Goal: Transaction & Acquisition: Purchase product/service

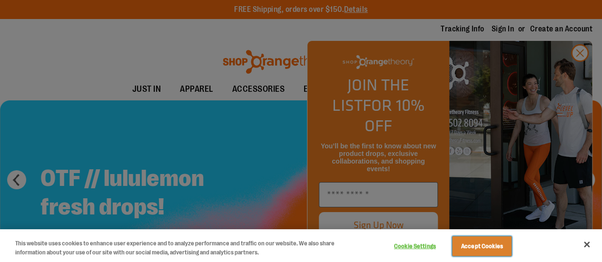
click at [504, 252] on button "Accept Cookies" at bounding box center [481, 247] width 59 height 20
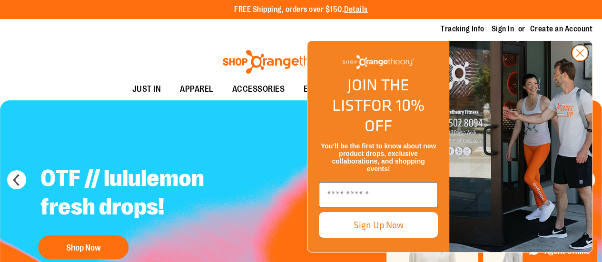
click at [586, 61] on circle "Close dialog" at bounding box center [580, 53] width 16 height 16
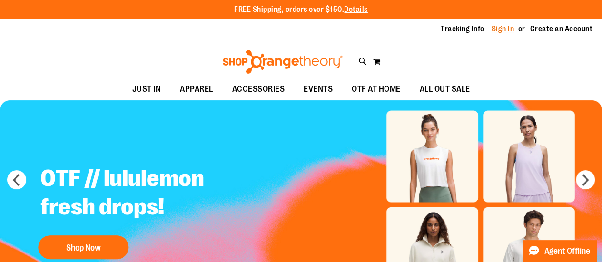
click at [501, 30] on link "Sign In" at bounding box center [503, 29] width 23 height 10
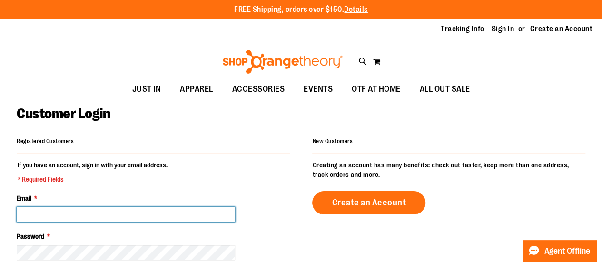
click at [117, 216] on input "Email *" at bounding box center [126, 214] width 218 height 15
type input "**********"
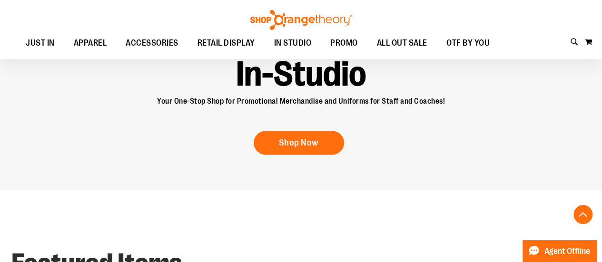
scroll to position [634, 0]
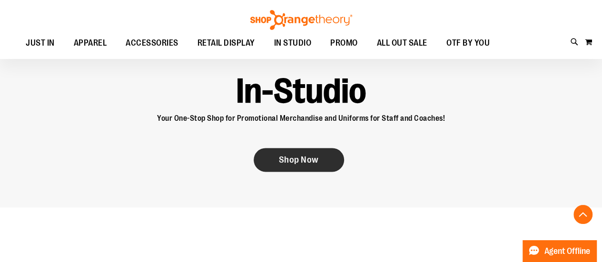
click at [306, 152] on link "Shop Now" at bounding box center [299, 160] width 90 height 24
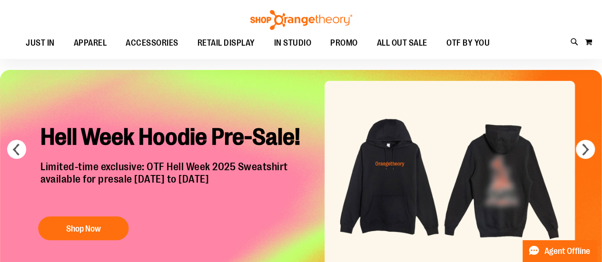
scroll to position [43, 0]
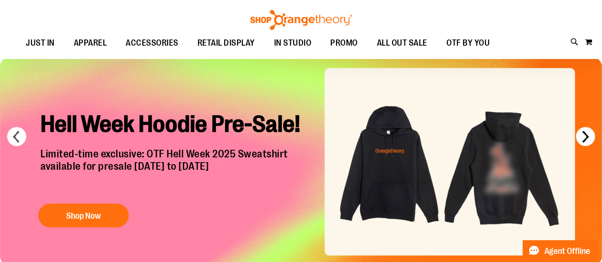
click at [584, 135] on button "next" at bounding box center [585, 136] width 19 height 19
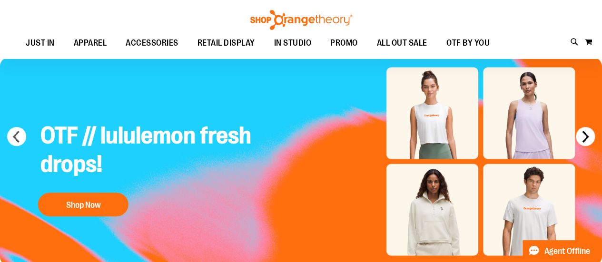
click at [584, 135] on button "next" at bounding box center [585, 136] width 19 height 19
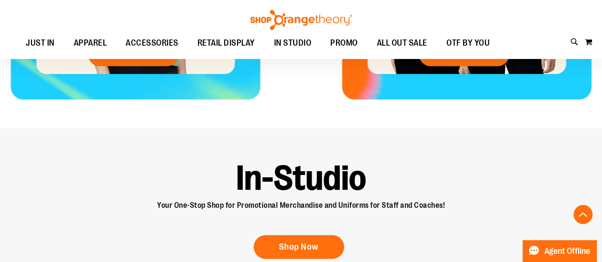
scroll to position [532, 0]
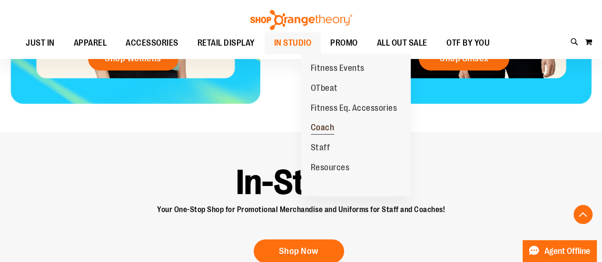
click at [333, 129] on span "Coach" at bounding box center [323, 129] width 24 height 12
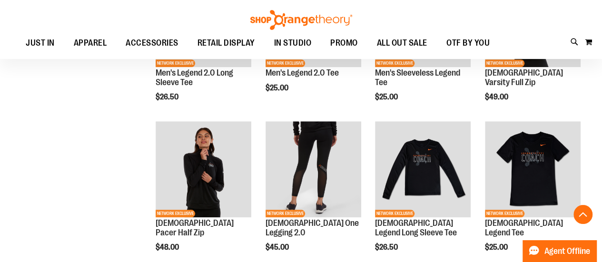
scroll to position [377, 0]
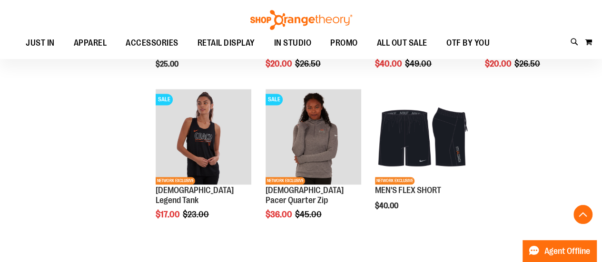
scroll to position [704, 0]
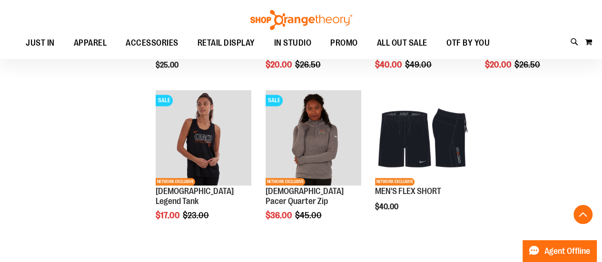
scroll to position [690, 0]
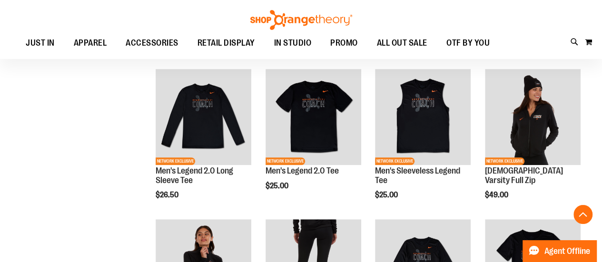
scroll to position [271, 0]
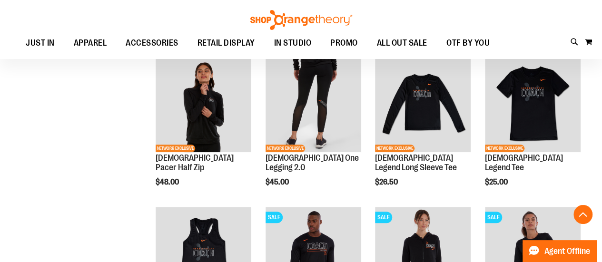
scroll to position [512, 0]
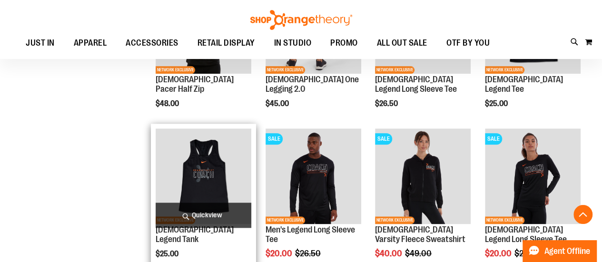
click at [219, 170] on img "product" at bounding box center [204, 177] width 96 height 96
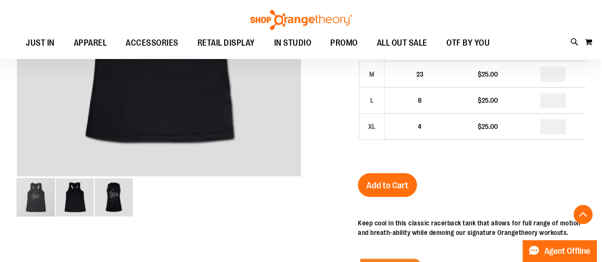
scroll to position [235, 0]
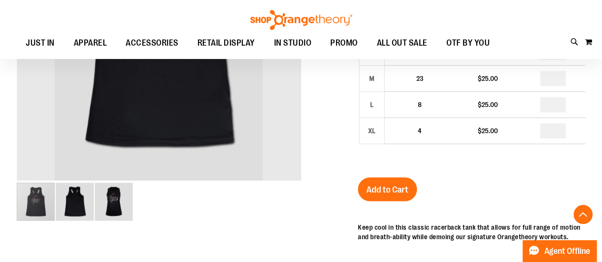
click at [65, 213] on img "image 2 of 3" at bounding box center [75, 202] width 38 height 38
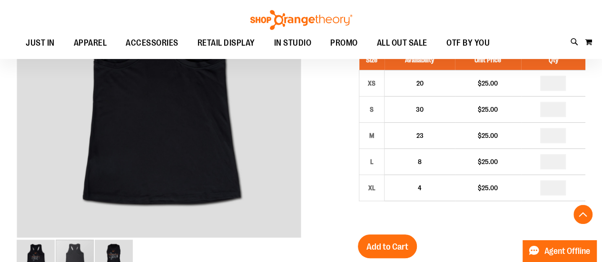
scroll to position [175, 0]
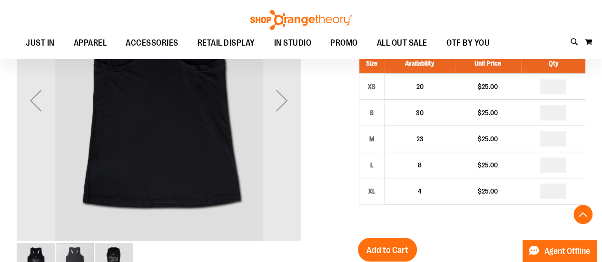
click at [124, 257] on img "image 3 of 3" at bounding box center [114, 262] width 38 height 38
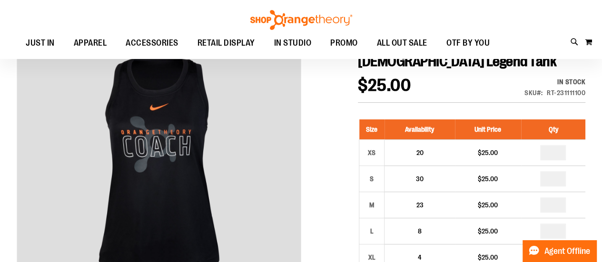
scroll to position [110, 0]
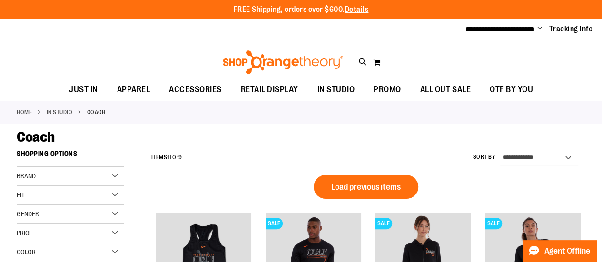
scroll to position [28, 0]
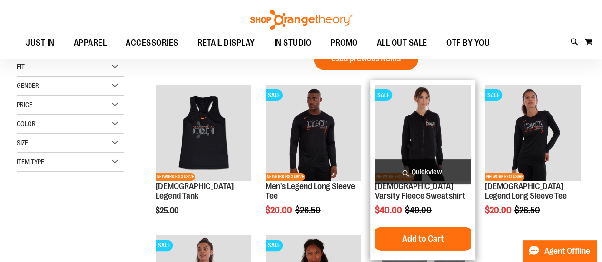
click at [417, 129] on img "product" at bounding box center [423, 133] width 96 height 96
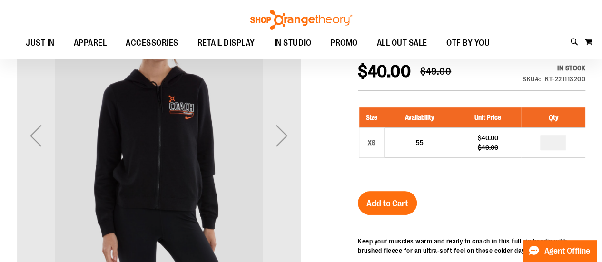
scroll to position [130, 0]
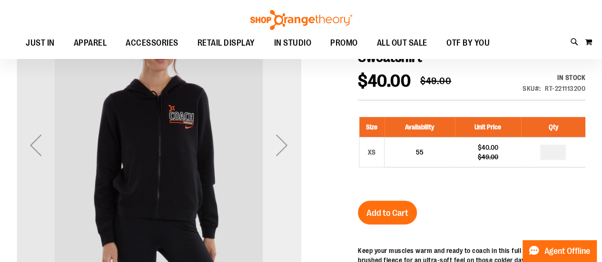
click at [286, 149] on div "Next" at bounding box center [282, 145] width 38 height 38
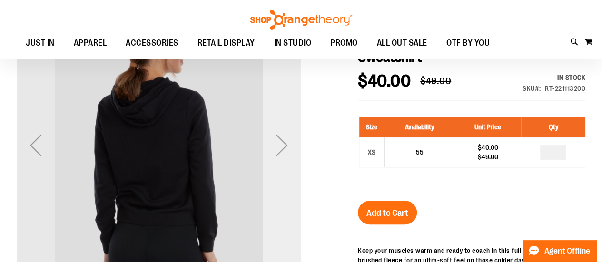
click at [286, 149] on div "Next" at bounding box center [282, 145] width 38 height 38
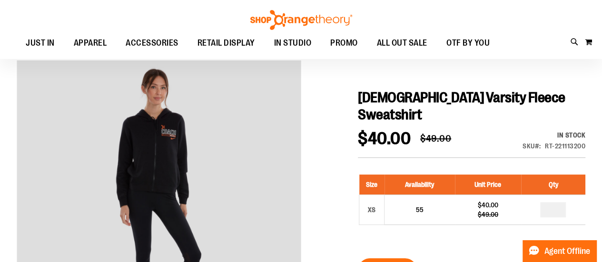
scroll to position [76, 0]
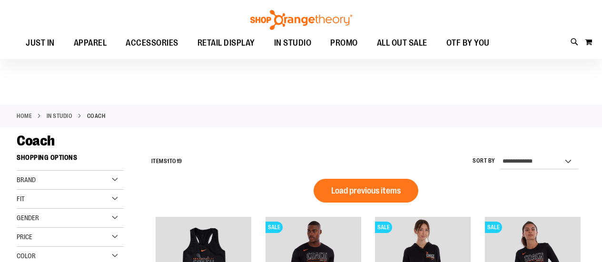
scroll to position [28, 0]
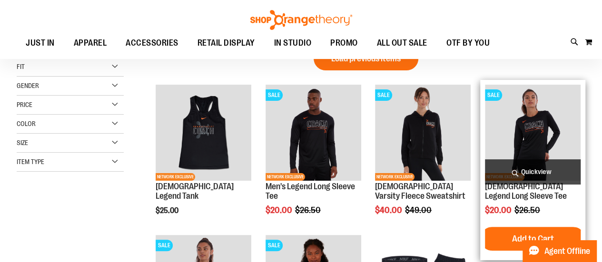
click at [536, 121] on img "product" at bounding box center [533, 133] width 96 height 96
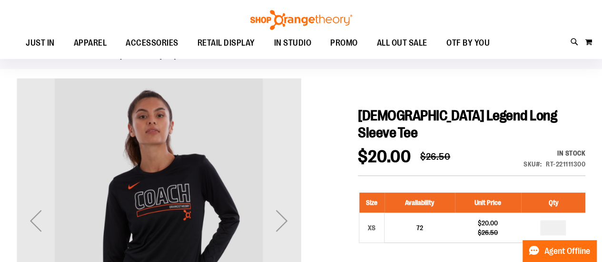
scroll to position [82, 0]
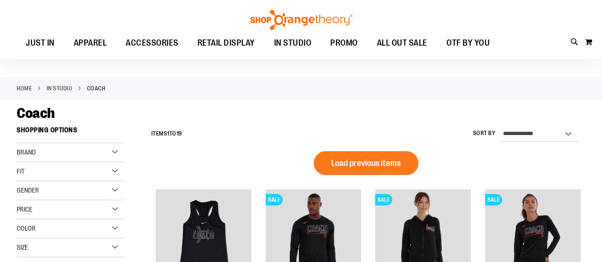
scroll to position [28, 0]
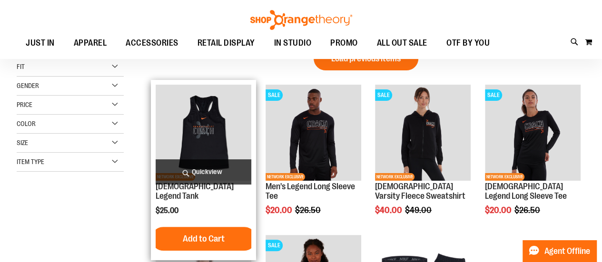
click at [221, 113] on img "product" at bounding box center [204, 133] width 96 height 96
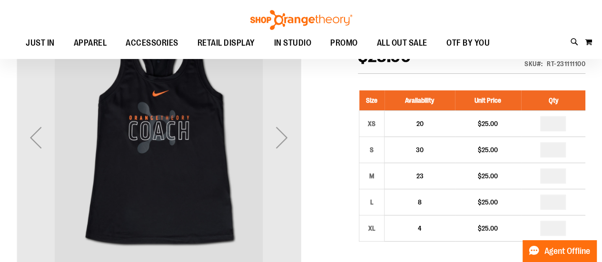
scroll to position [136, 0]
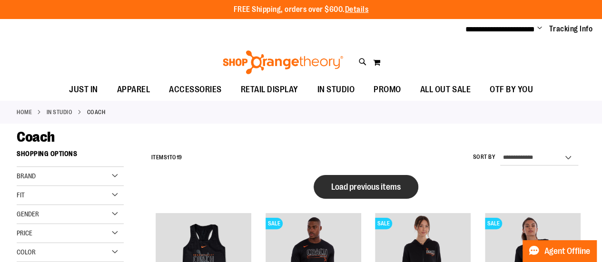
click at [348, 190] on span "Load previous items" at bounding box center [365, 187] width 69 height 10
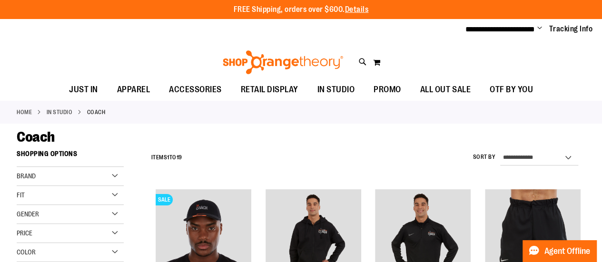
click at [115, 212] on div "Gender" at bounding box center [70, 214] width 107 height 19
click at [45, 242] on link "Women 10 items" at bounding box center [65, 244] width 103 height 10
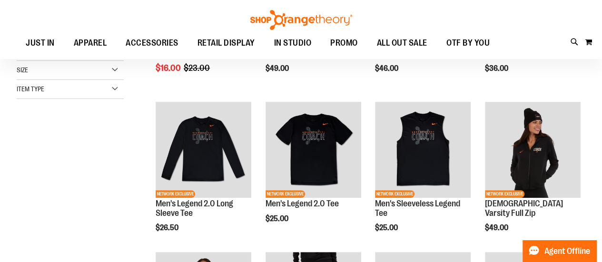
scroll to position [145, 0]
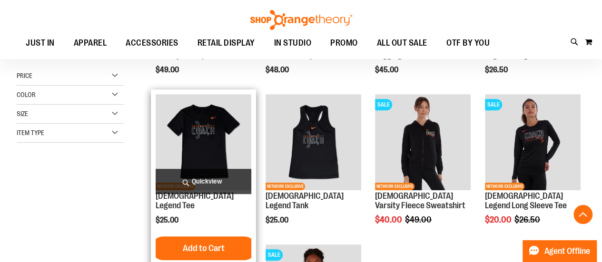
click at [219, 143] on img "product" at bounding box center [204, 142] width 96 height 96
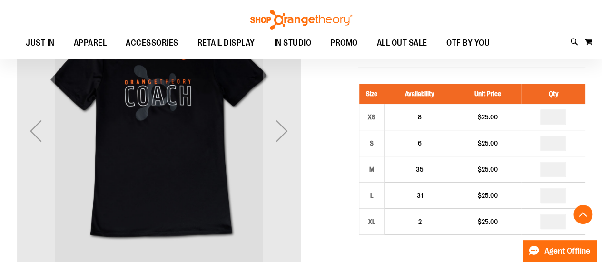
scroll to position [141, 0]
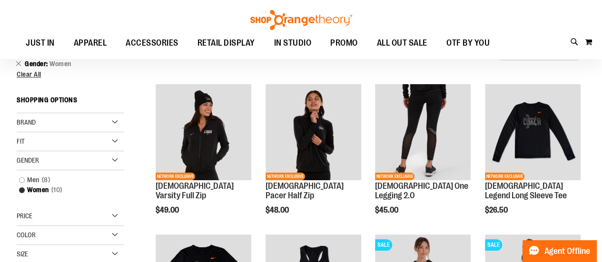
scroll to position [5, 0]
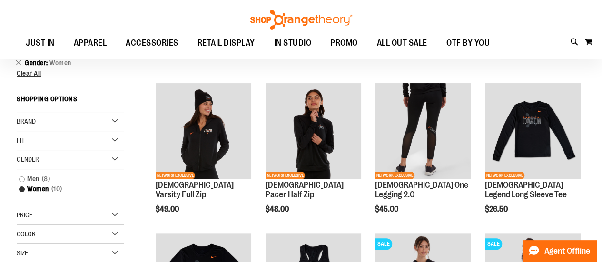
click at [115, 253] on div "Size" at bounding box center [70, 253] width 107 height 19
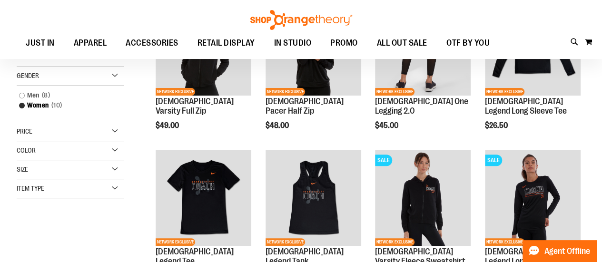
scroll to position [109, 0]
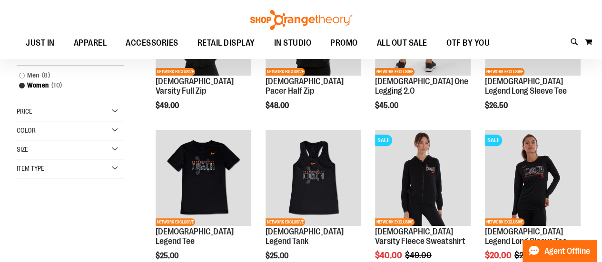
click at [113, 149] on div "Size" at bounding box center [70, 149] width 107 height 19
click at [83, 174] on div "L" at bounding box center [87, 174] width 14 height 14
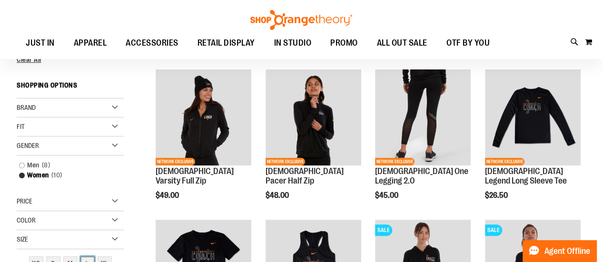
scroll to position [0, 0]
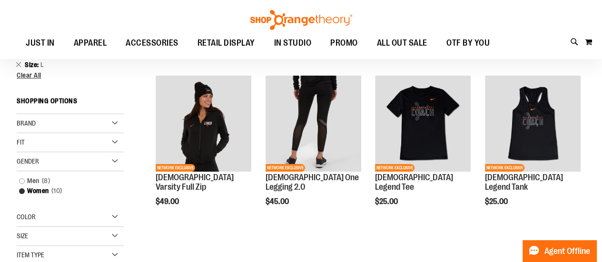
scroll to position [16, 0]
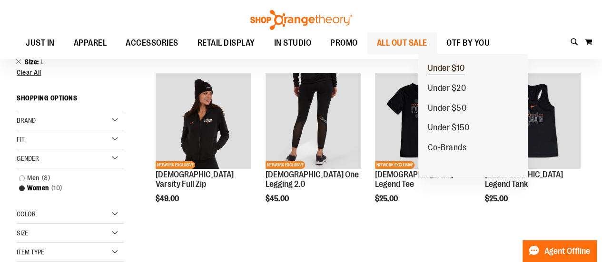
click at [439, 74] on span "Under $10" at bounding box center [446, 69] width 37 height 12
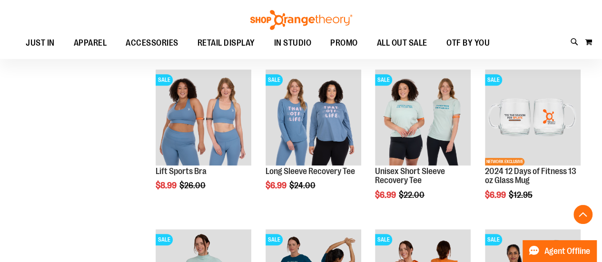
scroll to position [293, 0]
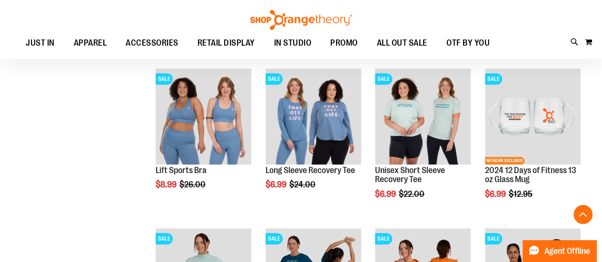
scroll to position [374, 0]
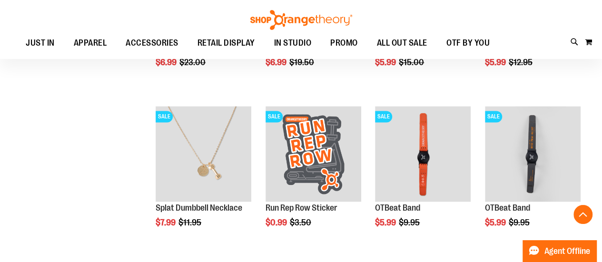
scroll to position [728, 0]
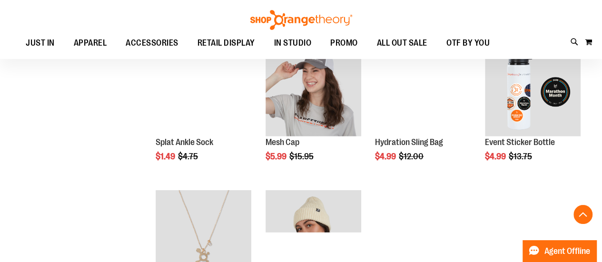
scroll to position [1183, 0]
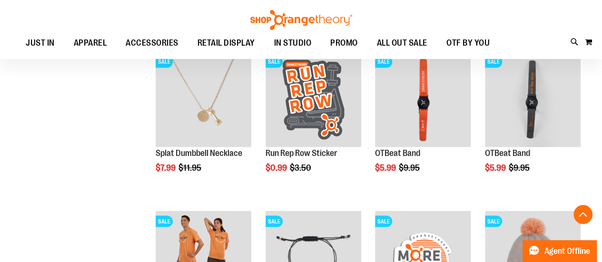
scroll to position [774, 0]
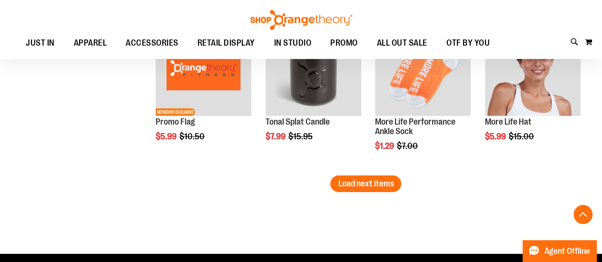
scroll to position [1450, 0]
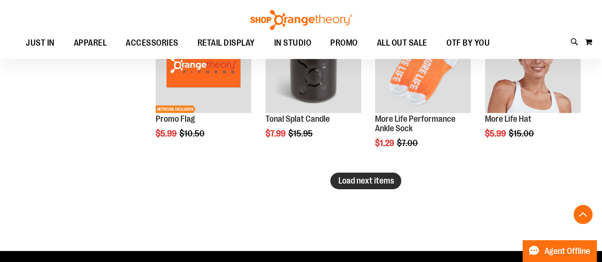
click at [383, 179] on span "Load next items" at bounding box center [366, 181] width 56 height 10
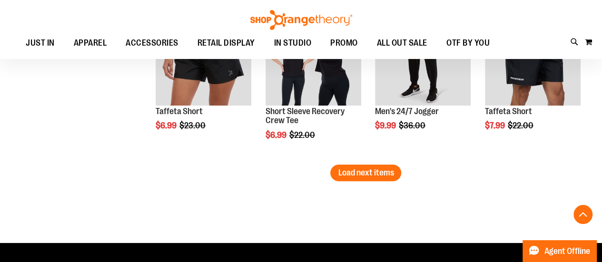
scroll to position [1968, 0]
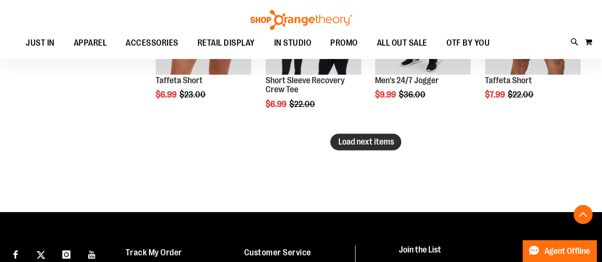
click at [354, 136] on button "Load next items" at bounding box center [365, 142] width 71 height 17
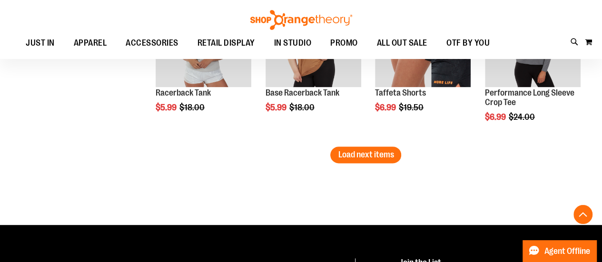
scroll to position [2506, 0]
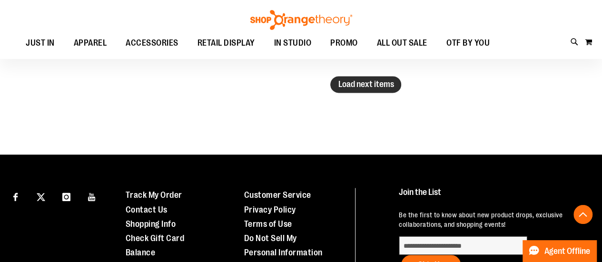
click at [388, 87] on span "Load next items" at bounding box center [366, 84] width 56 height 10
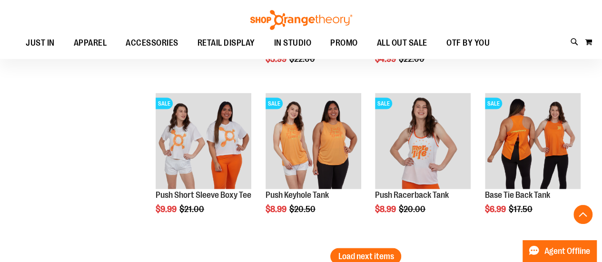
scroll to position [2864, 0]
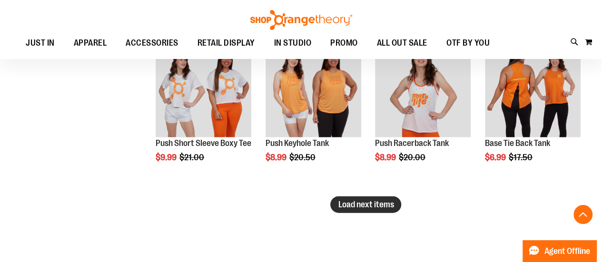
click at [397, 208] on button "Load next items" at bounding box center [365, 205] width 71 height 17
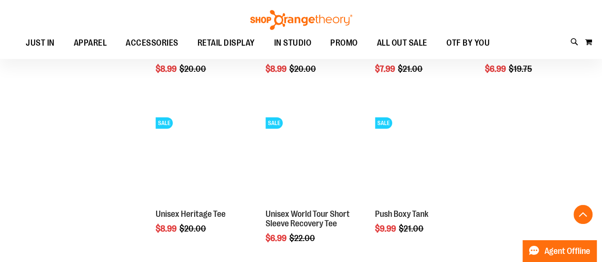
scroll to position [3108, 0]
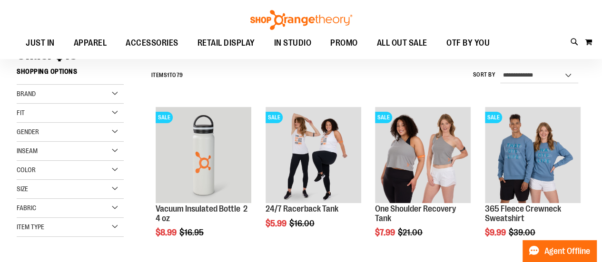
scroll to position [86, 0]
